Goal: Information Seeking & Learning: Understand process/instructions

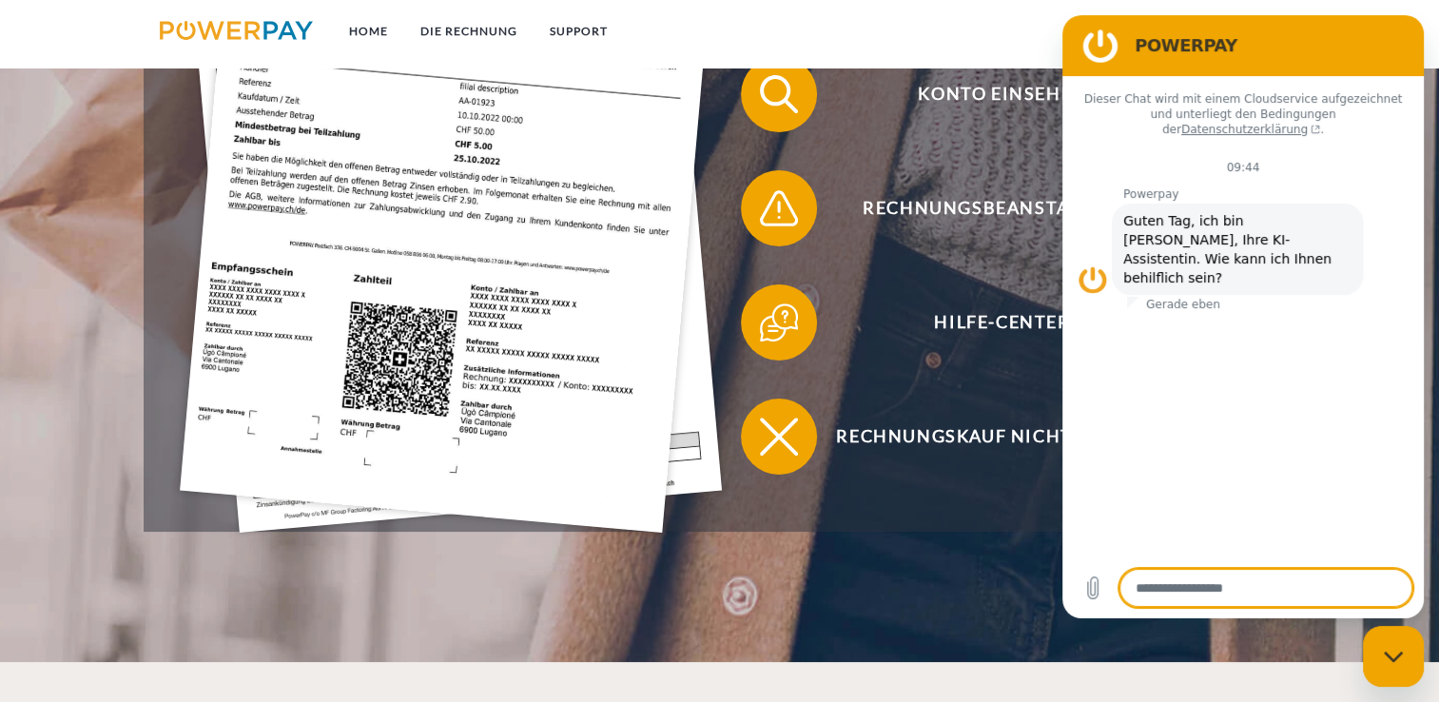
scroll to position [666, 0]
click at [411, 385] on img at bounding box center [451, 169] width 542 height 725
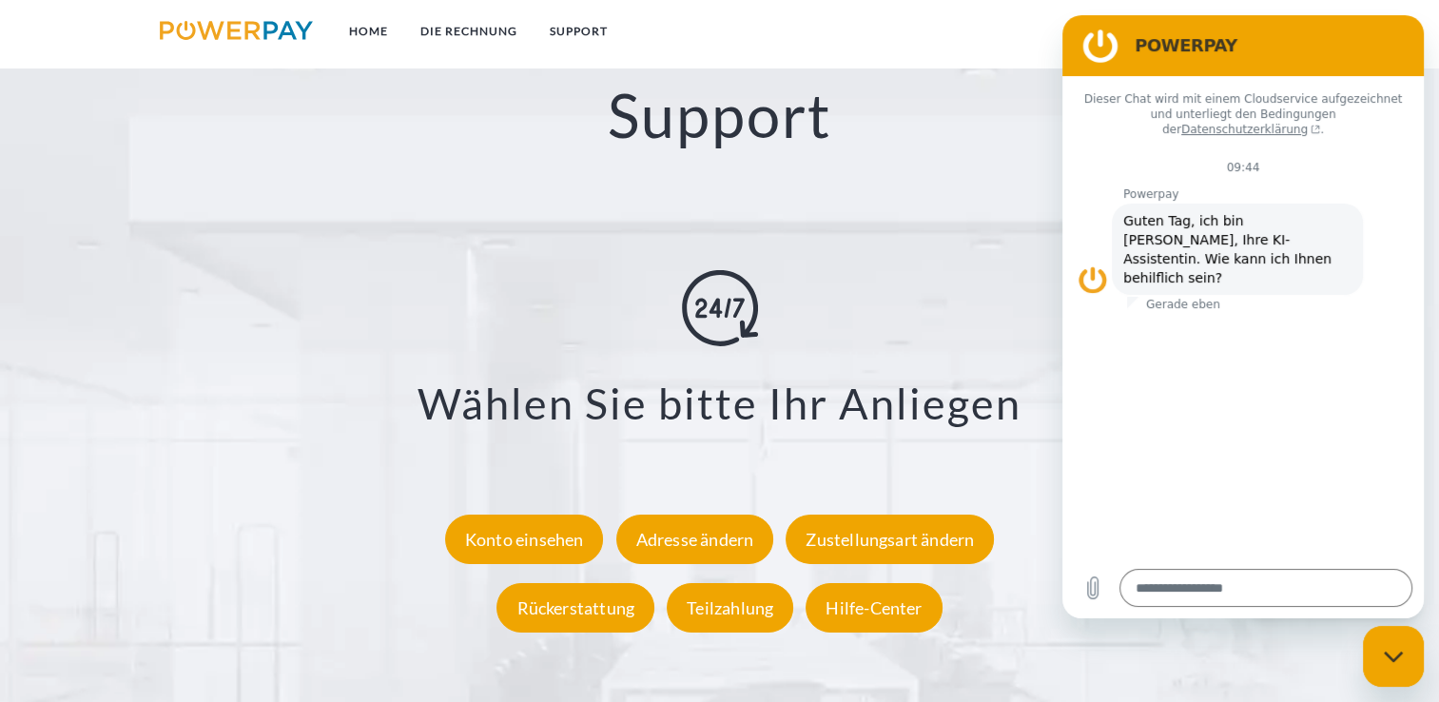
scroll to position [3318, 0]
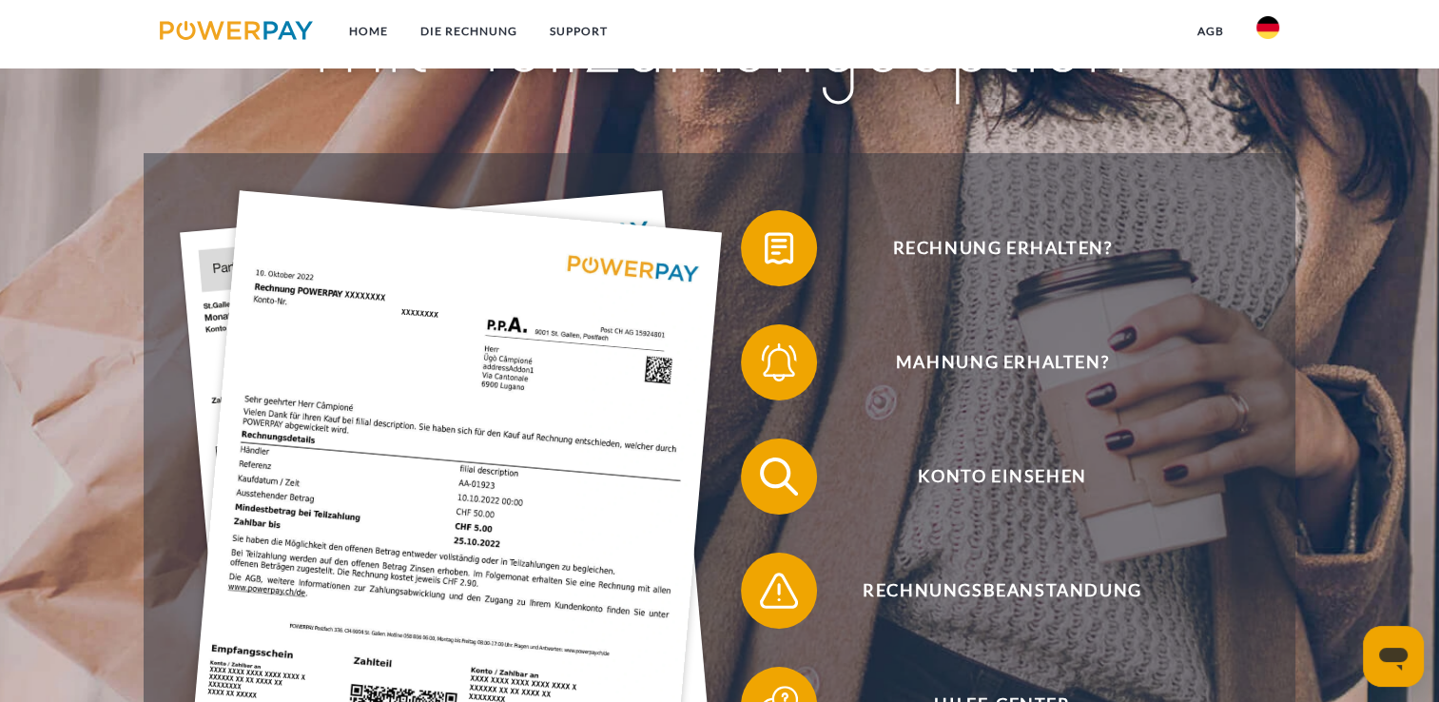
scroll to position [285, 0]
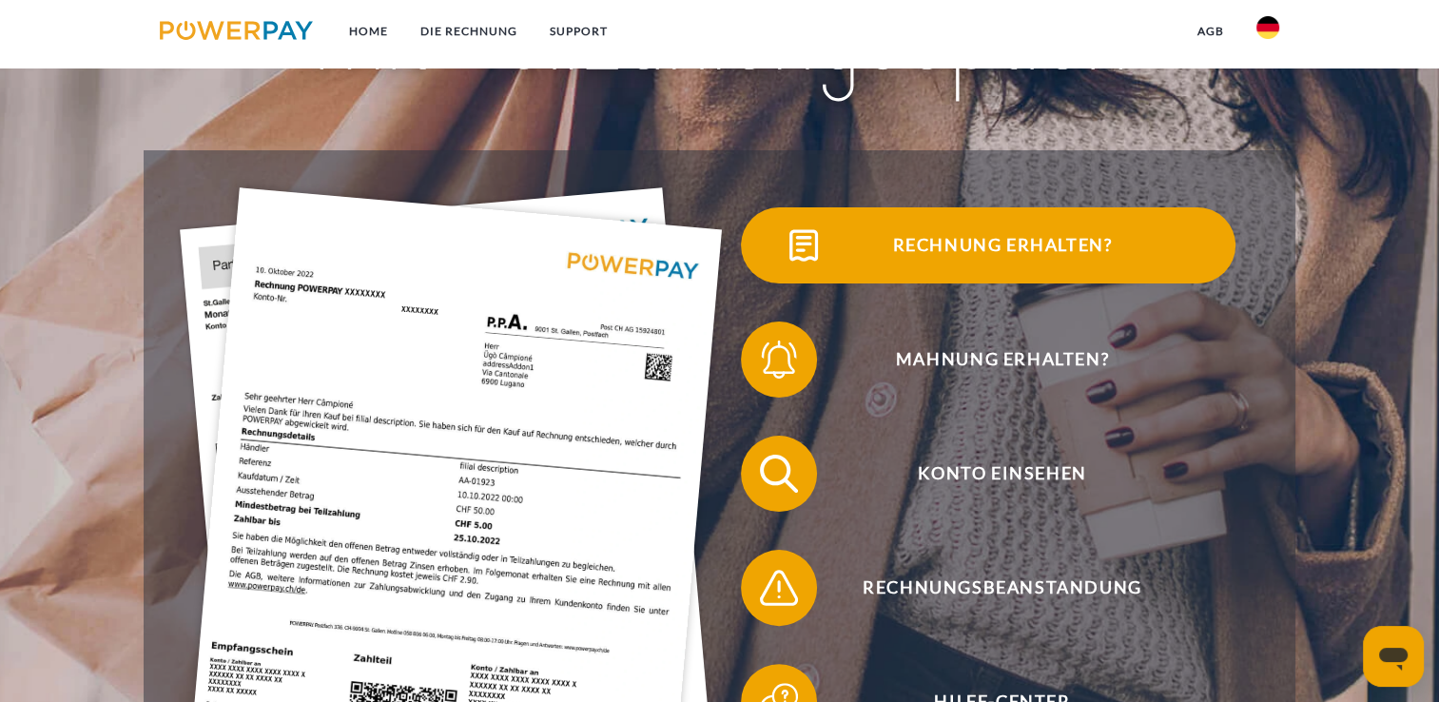
click at [994, 243] on span "Rechnung erhalten?" at bounding box center [1002, 245] width 466 height 76
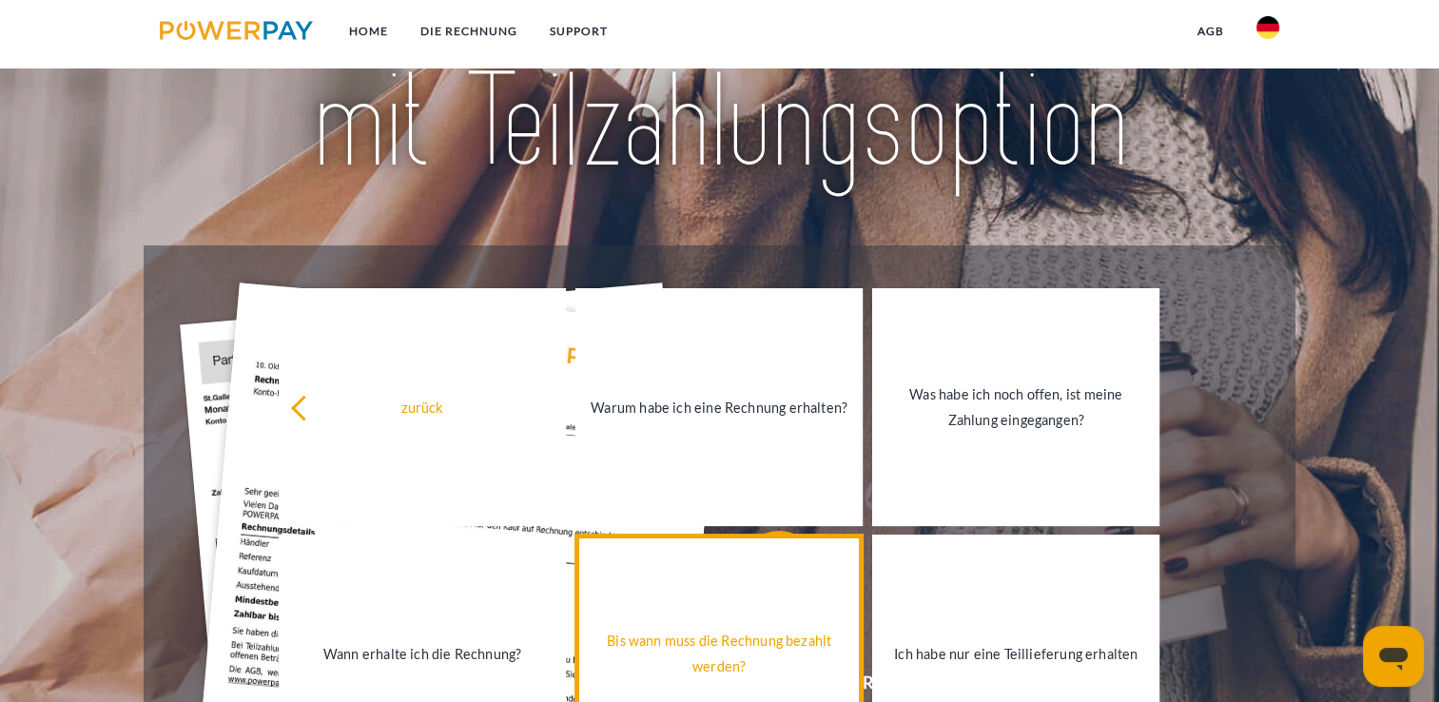
scroll to position [190, 0]
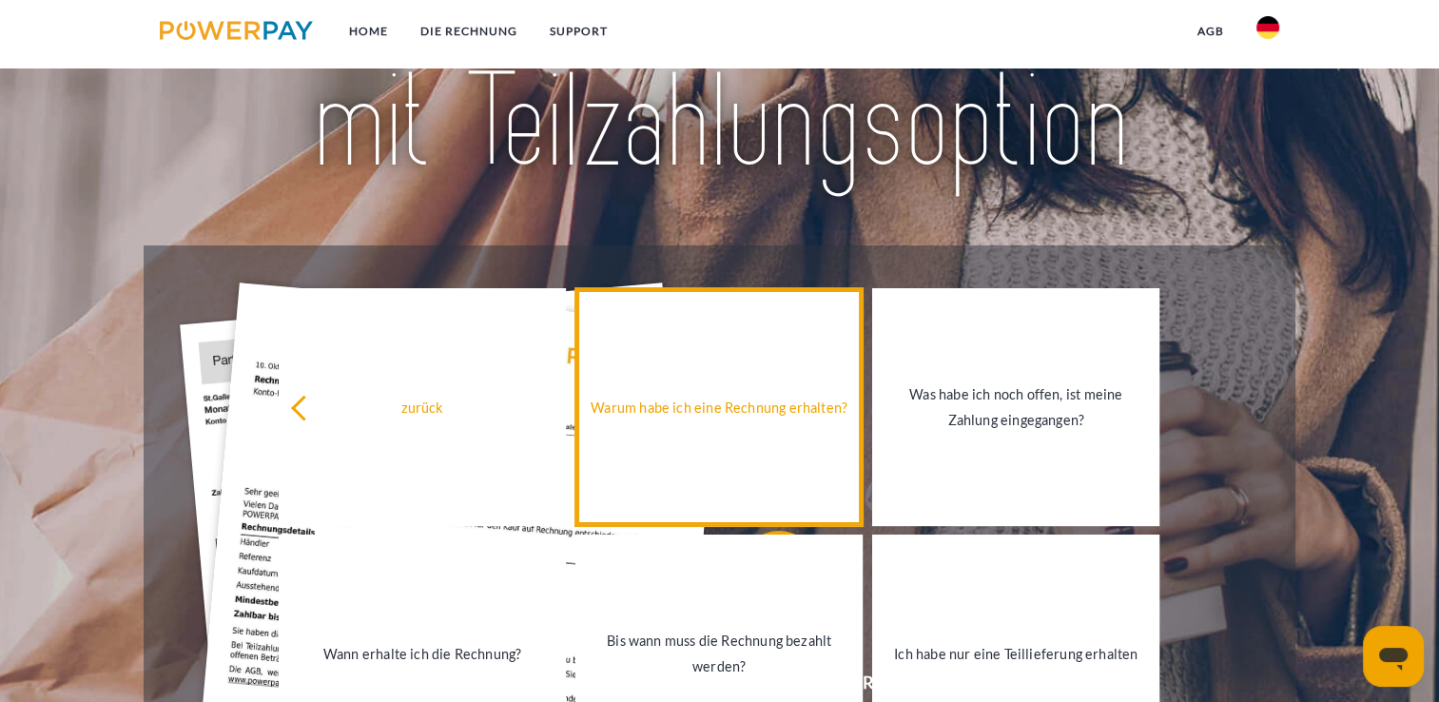
click at [761, 413] on div "Warum habe ich eine Rechnung erhalten?" at bounding box center [719, 407] width 264 height 26
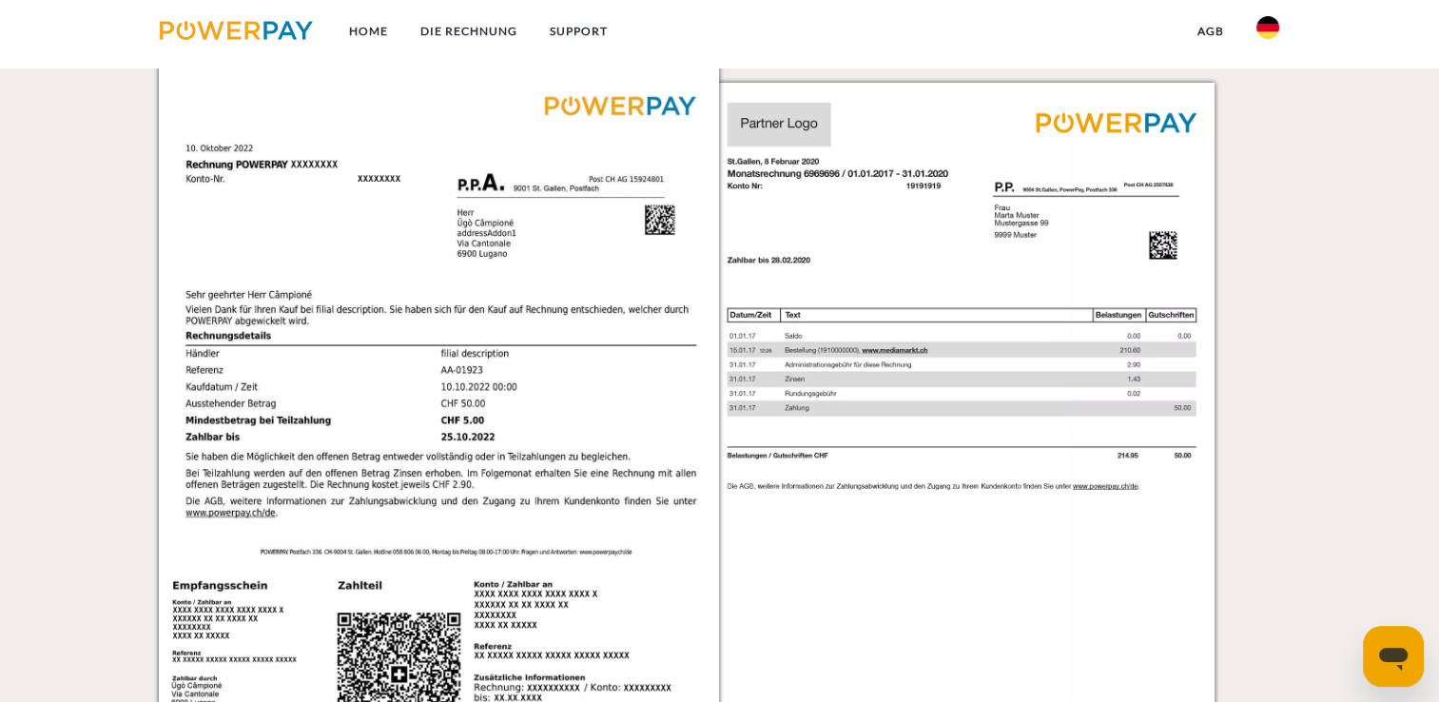
scroll to position [1997, 0]
